Goal: Task Accomplishment & Management: Complete application form

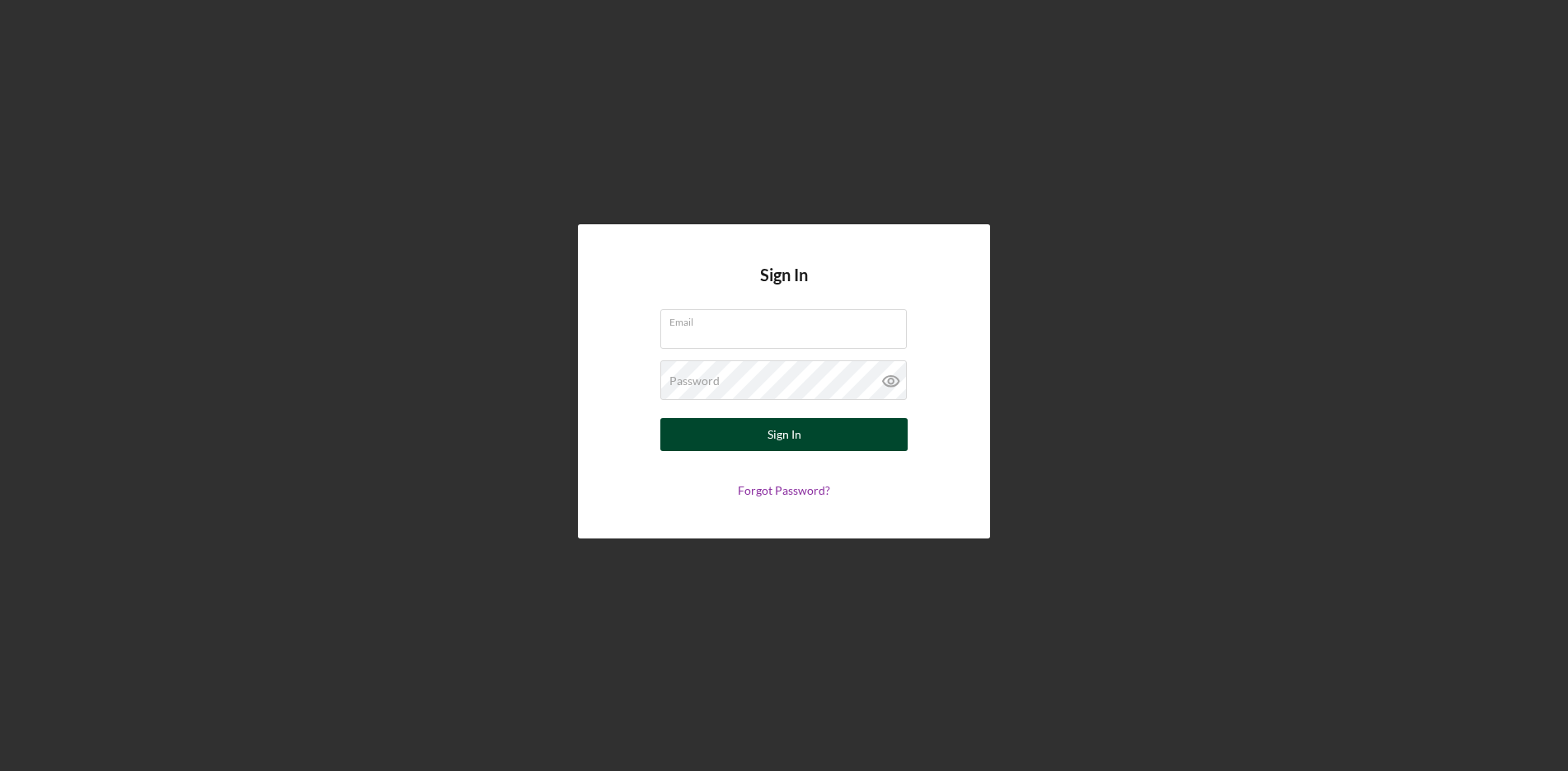
type input "[EMAIL_ADDRESS][DOMAIN_NAME]"
click at [815, 431] on button "Sign In" at bounding box center [784, 434] width 248 height 33
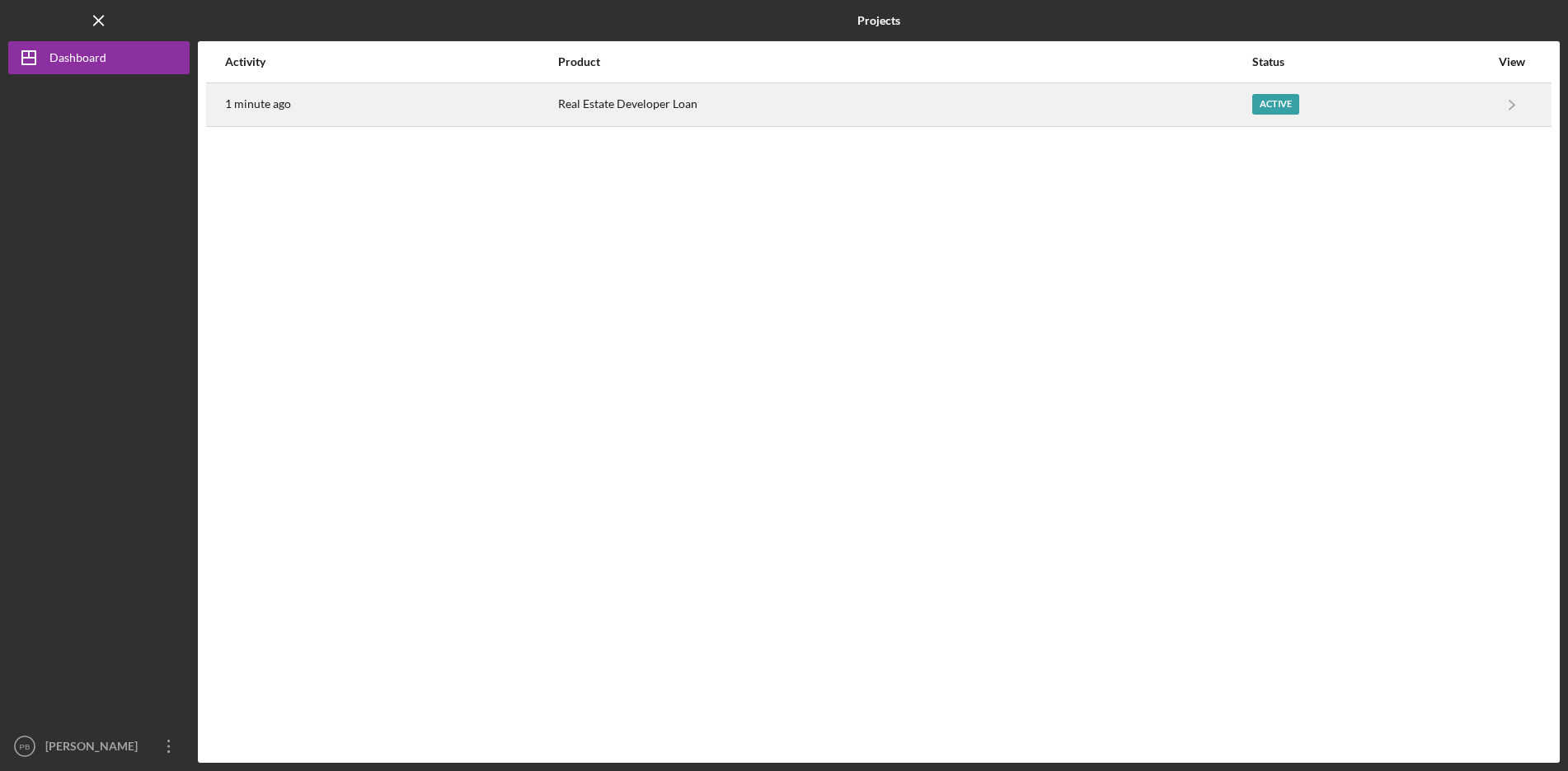
click at [1280, 109] on div "Active" at bounding box center [1276, 104] width 47 height 21
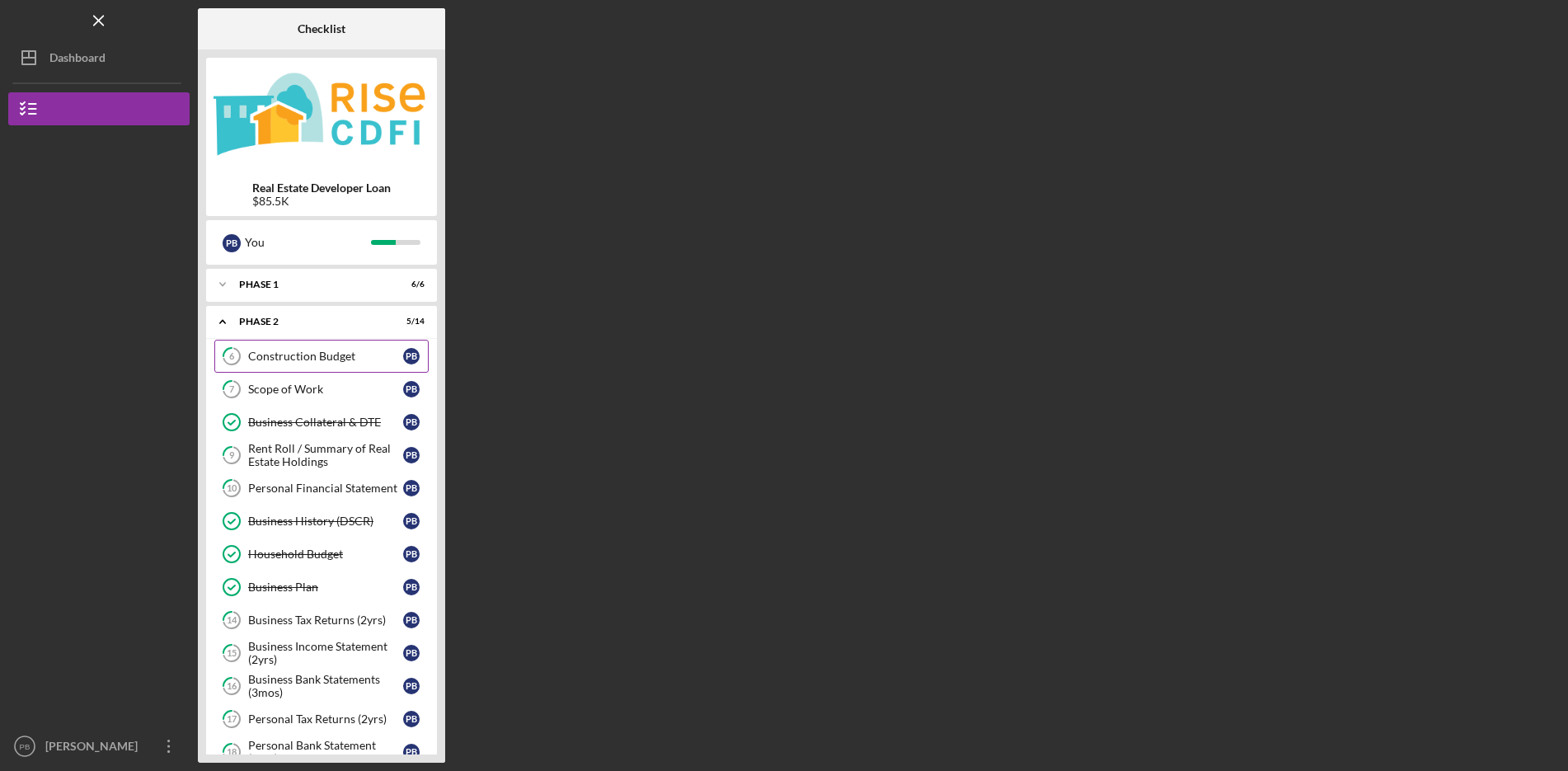
click at [320, 355] on div "Construction Budget" at bounding box center [325, 355] width 155 height 13
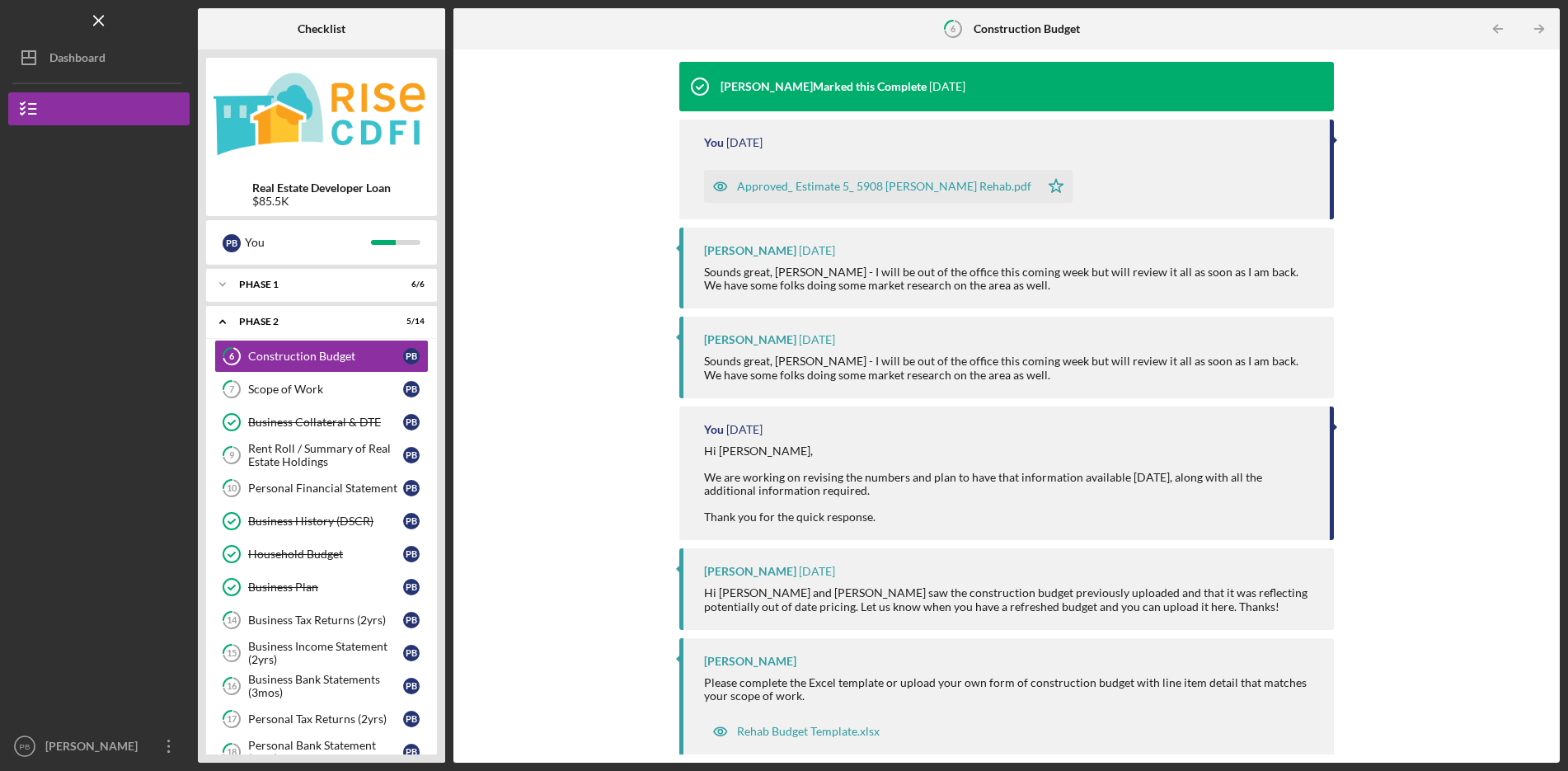
scroll to position [257, 0]
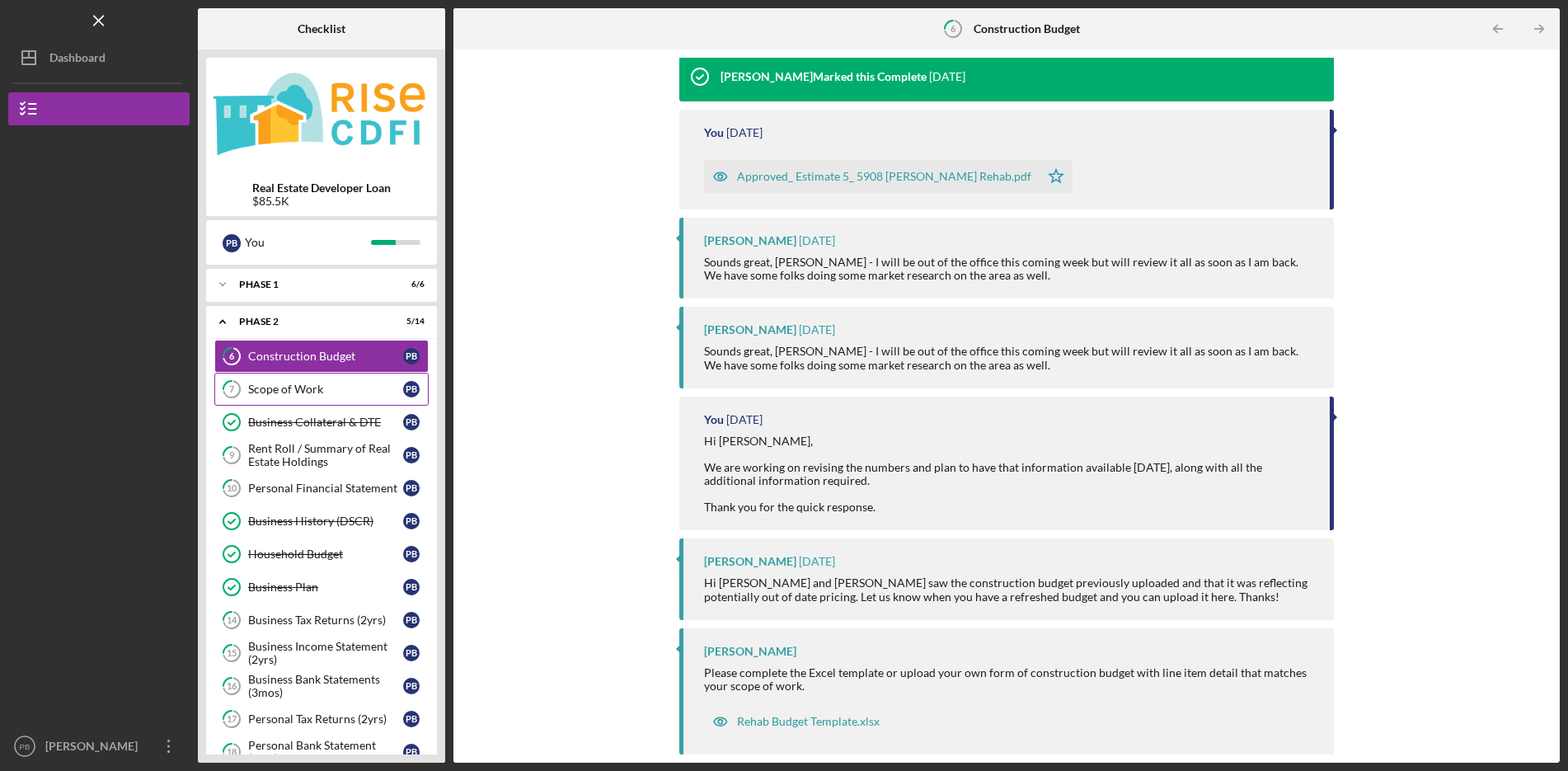
click at [306, 390] on div "Scope of Work" at bounding box center [325, 389] width 155 height 13
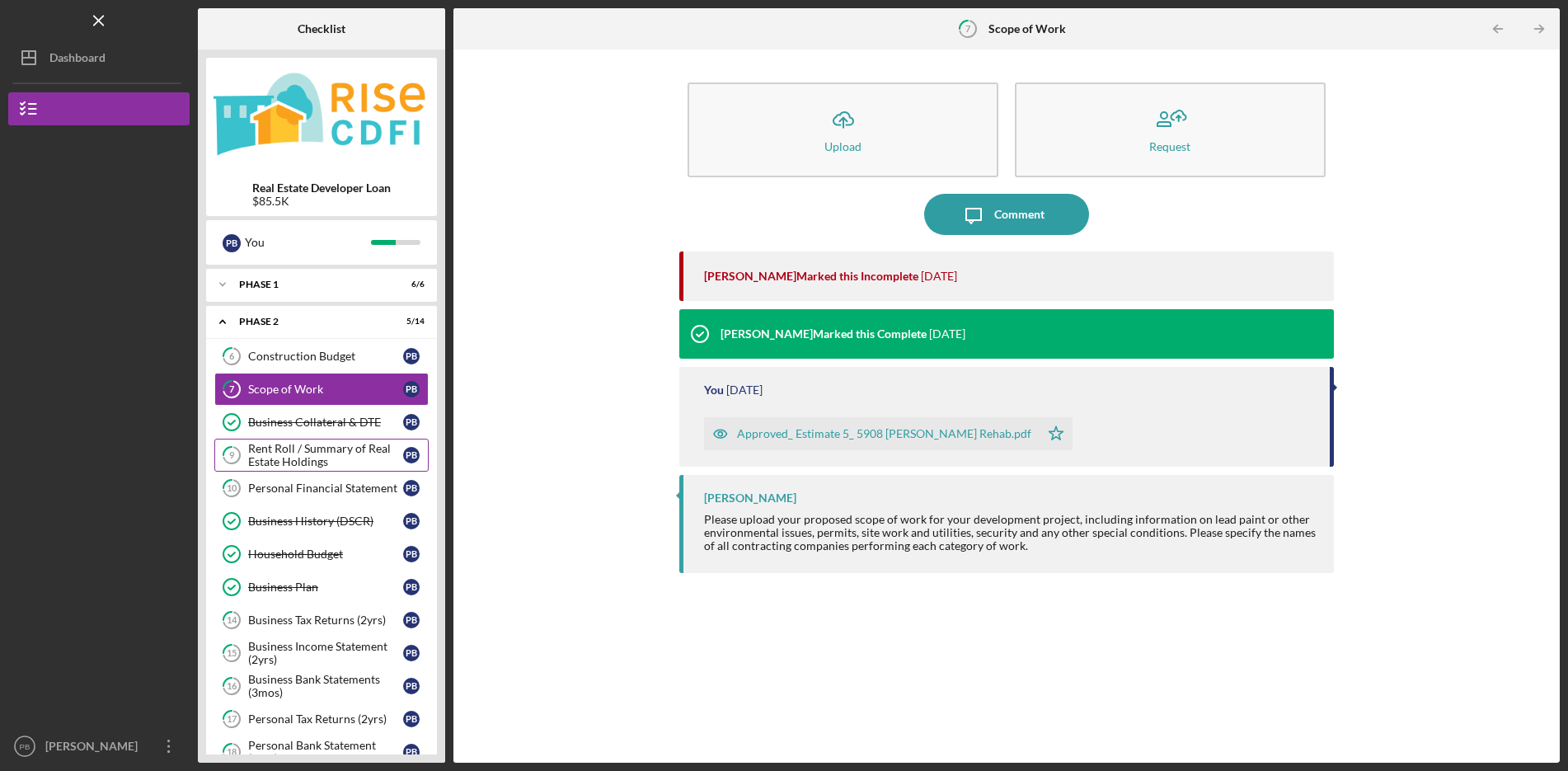
click at [339, 455] on div "Rent Roll / Summary of Real Estate Holdings" at bounding box center [325, 455] width 155 height 26
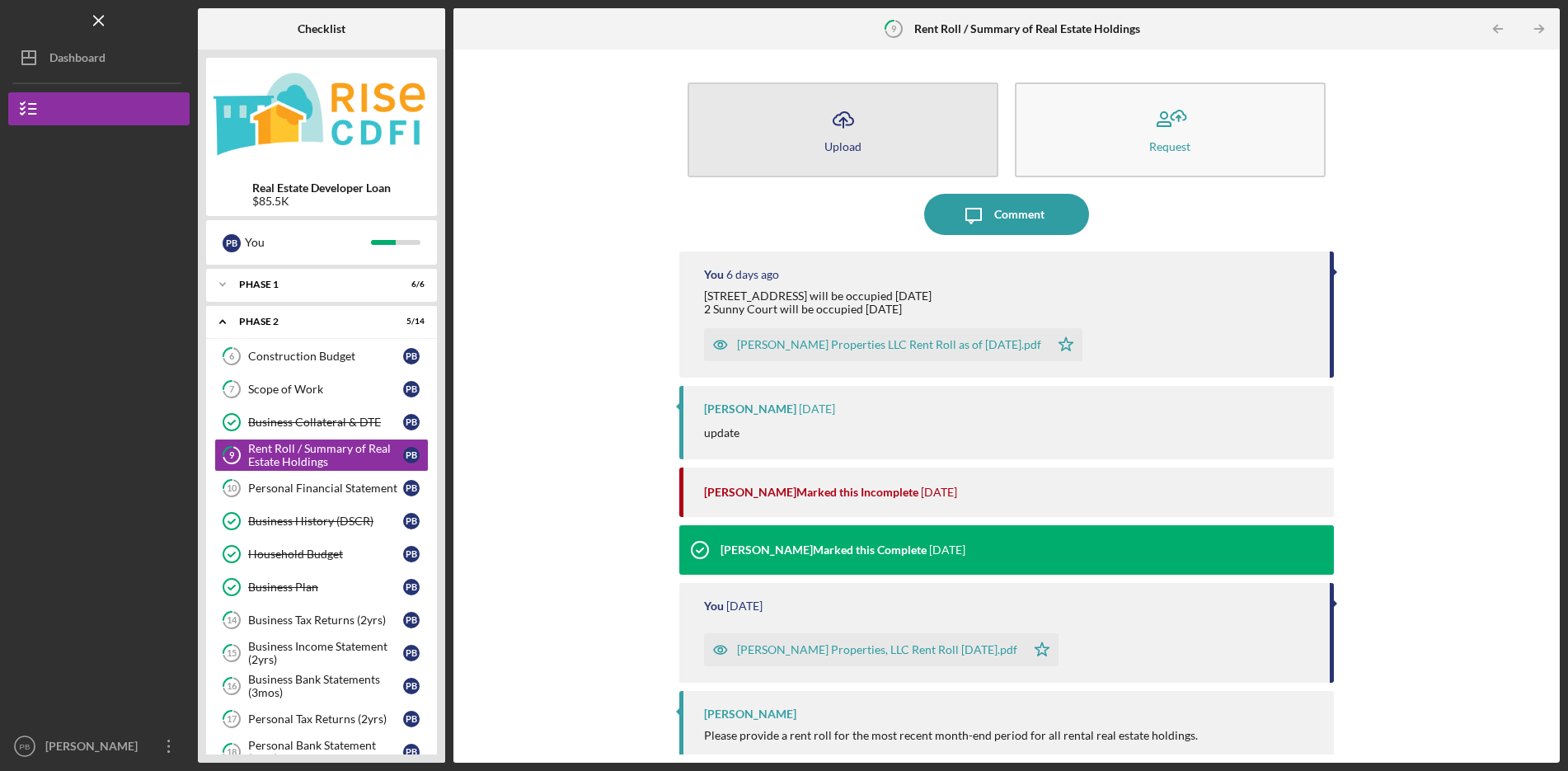
click at [832, 150] on div "Upload" at bounding box center [843, 146] width 37 height 12
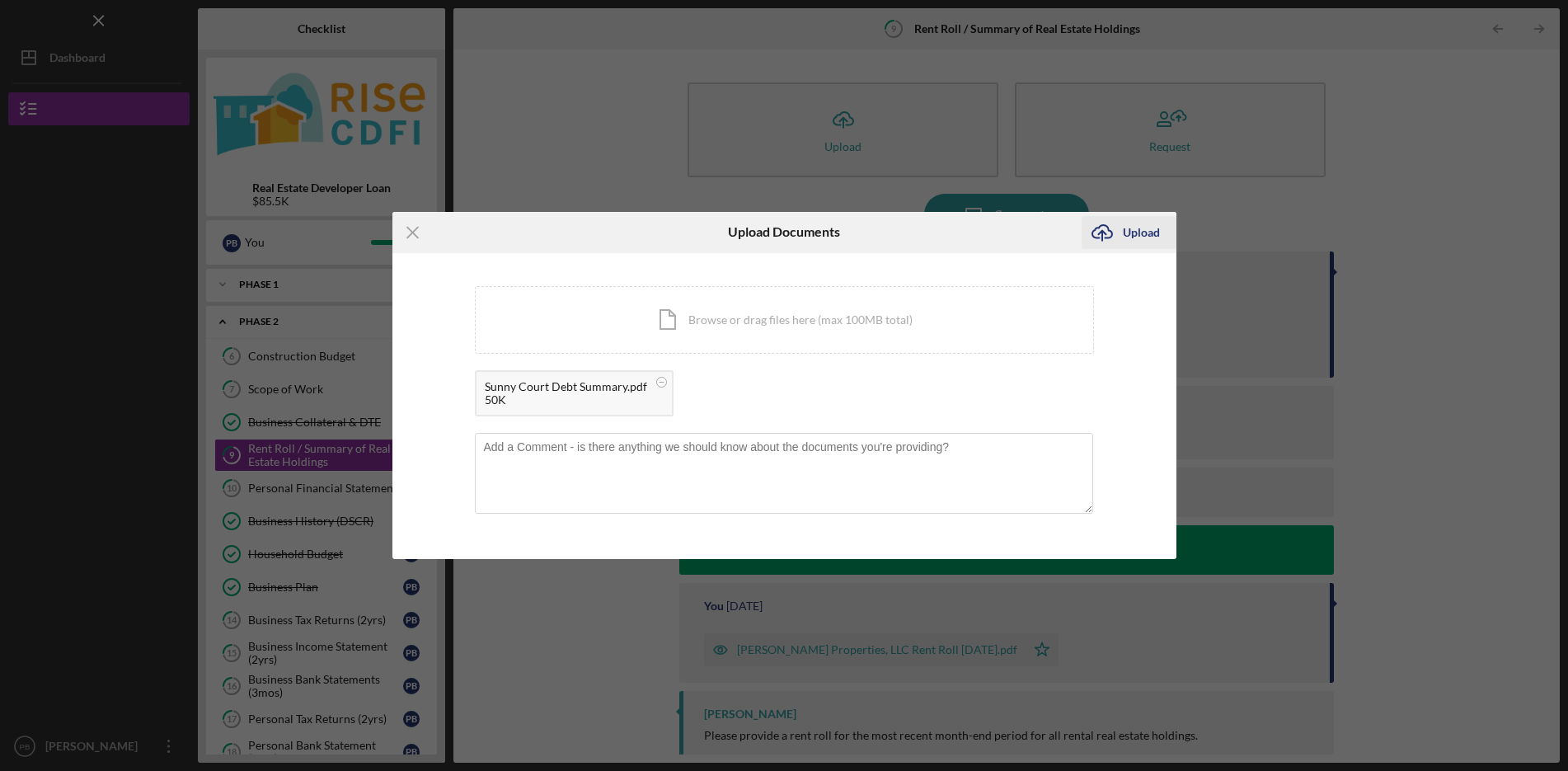
click at [1131, 233] on div "Upload" at bounding box center [1142, 233] width 37 height 33
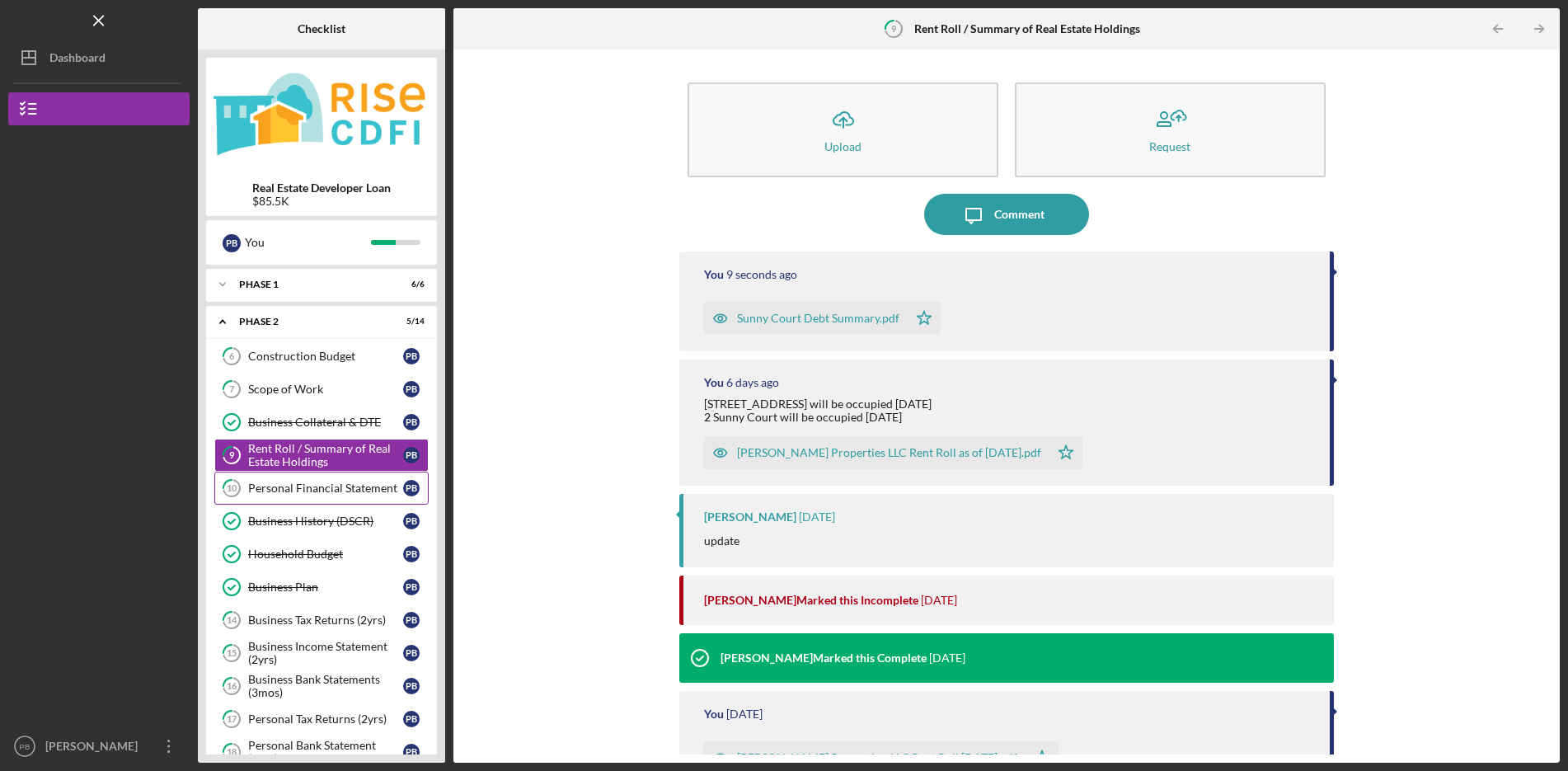
click at [300, 493] on div "Personal Financial Statement" at bounding box center [325, 487] width 155 height 13
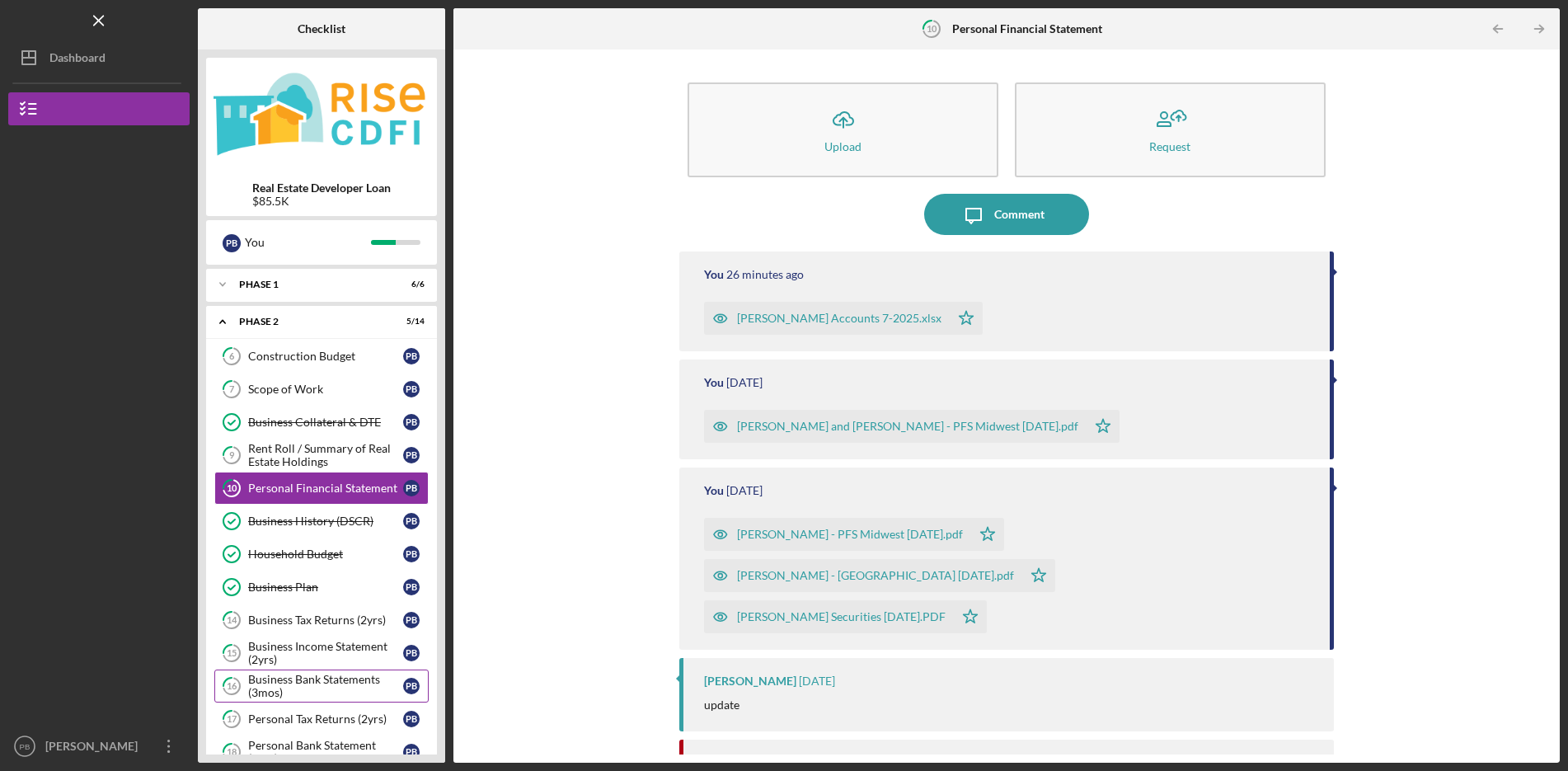
click at [339, 683] on div "Business Bank Statements (3mos)" at bounding box center [325, 685] width 155 height 26
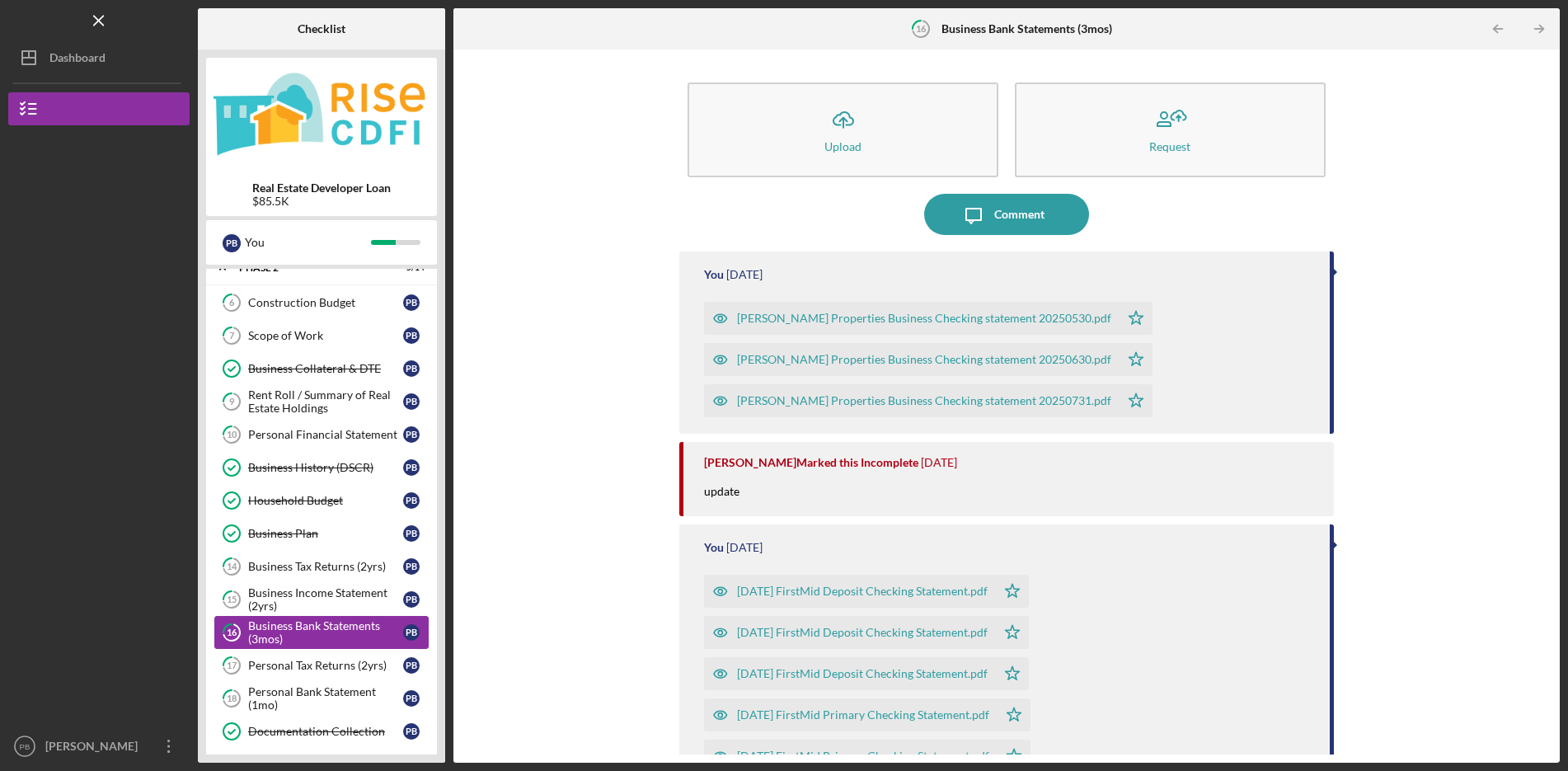
scroll to position [82, 0]
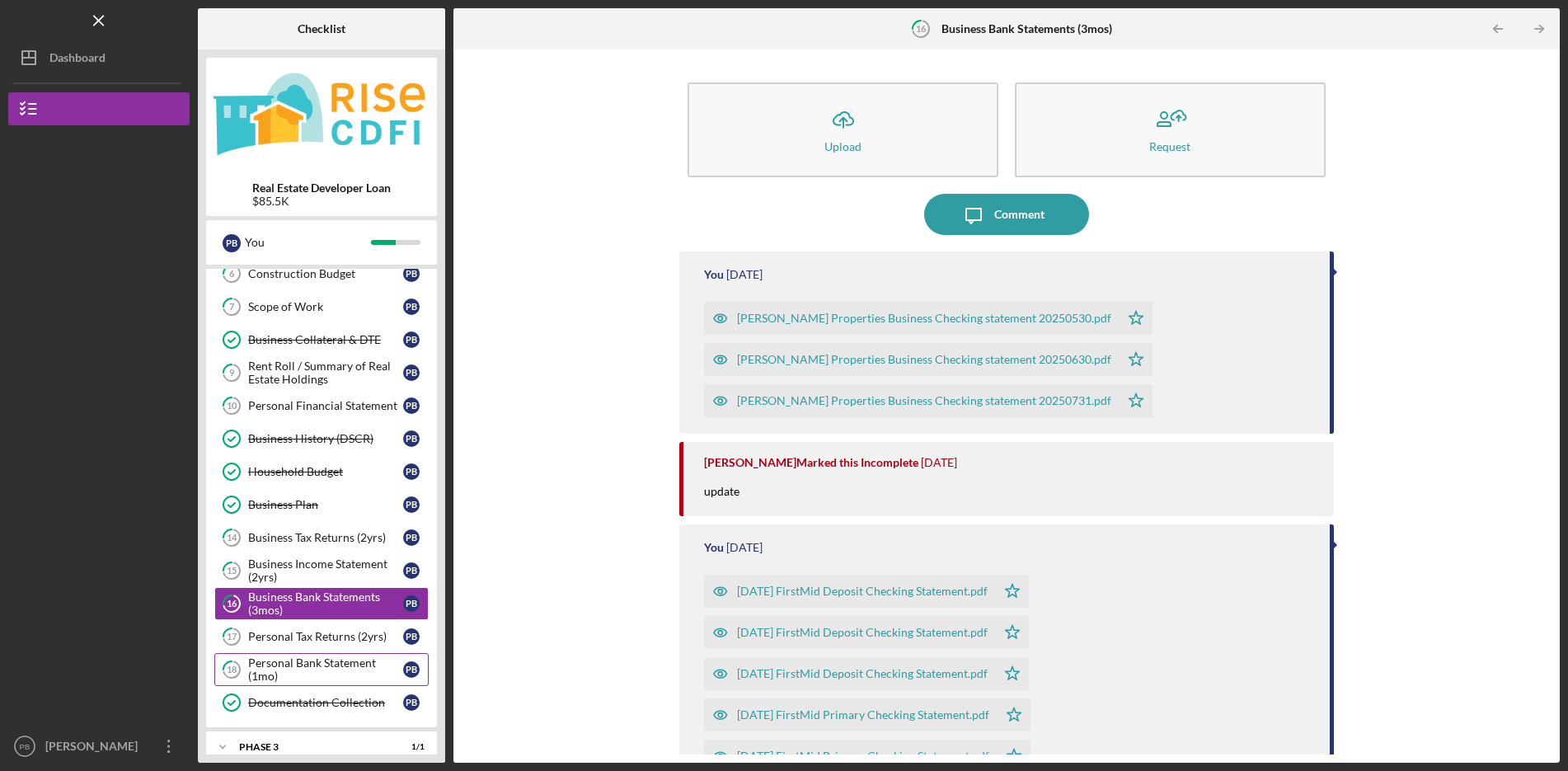
click at [315, 663] on div "Personal Bank Statement (1mo)" at bounding box center [325, 669] width 155 height 26
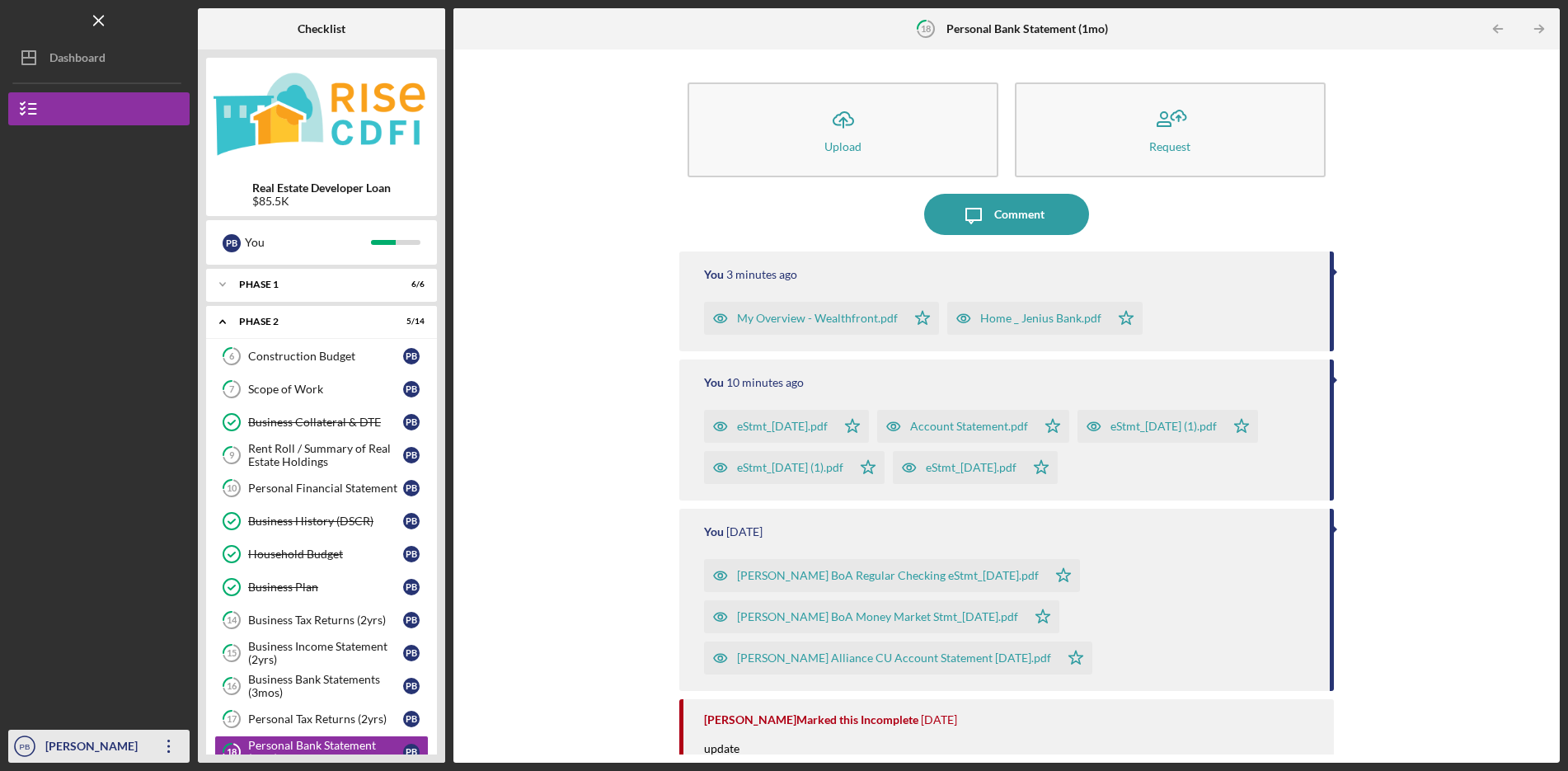
click at [144, 740] on div "[PERSON_NAME]" at bounding box center [95, 747] width 107 height 37
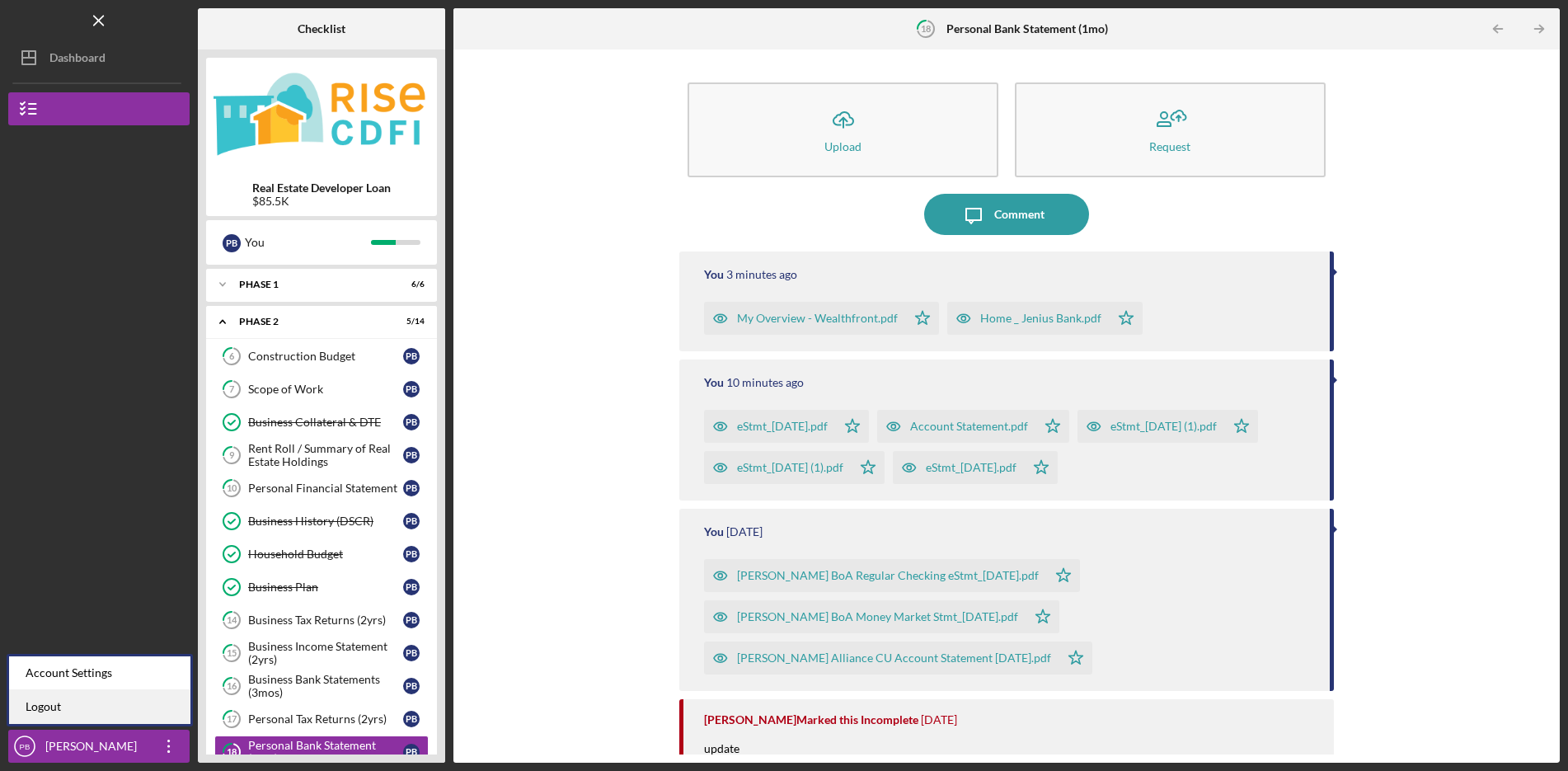
click at [53, 708] on link "Logout" at bounding box center [99, 706] width 181 height 34
